Goal: Find specific page/section: Find specific page/section

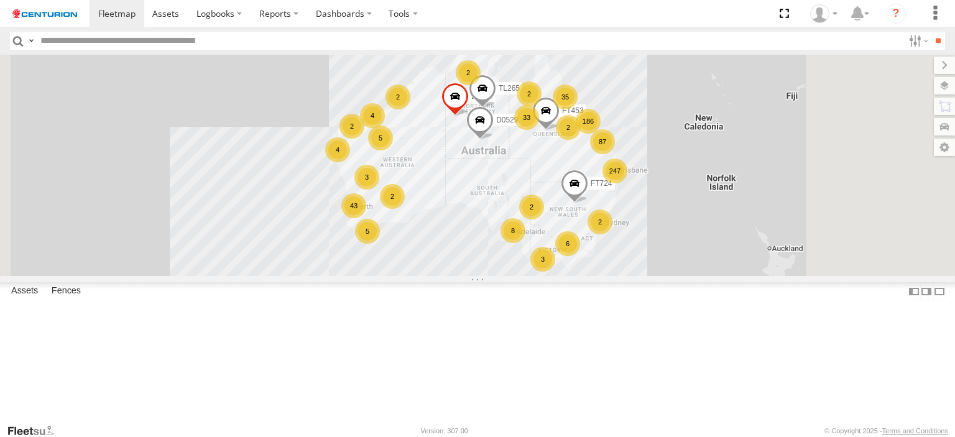
click at [433, 46] on input "text" at bounding box center [469, 41] width 868 height 18
click at [931, 32] on input "**" at bounding box center [938, 41] width 14 height 18
